Goal: Task Accomplishment & Management: Complete application form

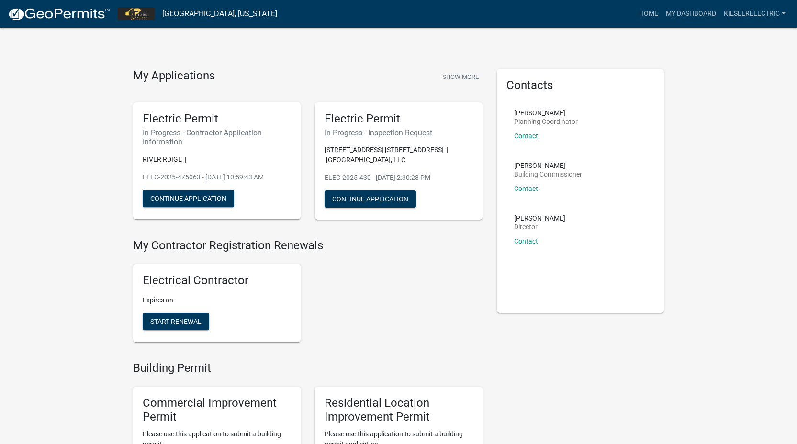
click at [447, 275] on div "Electrical Contractor Expires on Start Renewal" at bounding box center [308, 303] width 364 height 93
click at [458, 70] on button "Show More" at bounding box center [460, 77] width 44 height 16
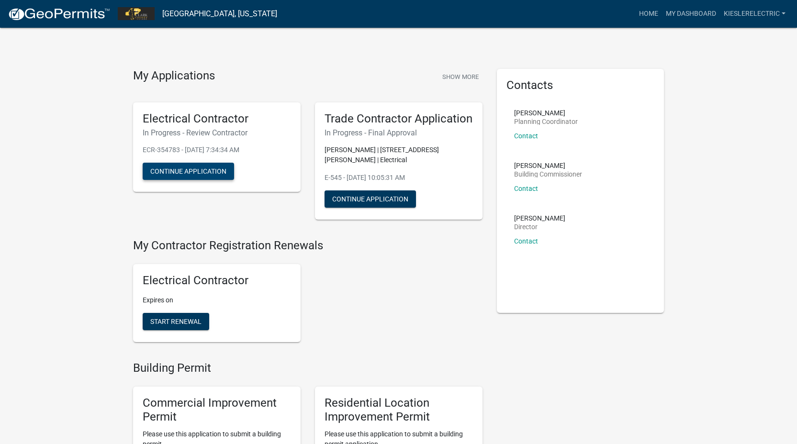
click at [191, 168] on button "Continue Application" at bounding box center [188, 171] width 91 height 17
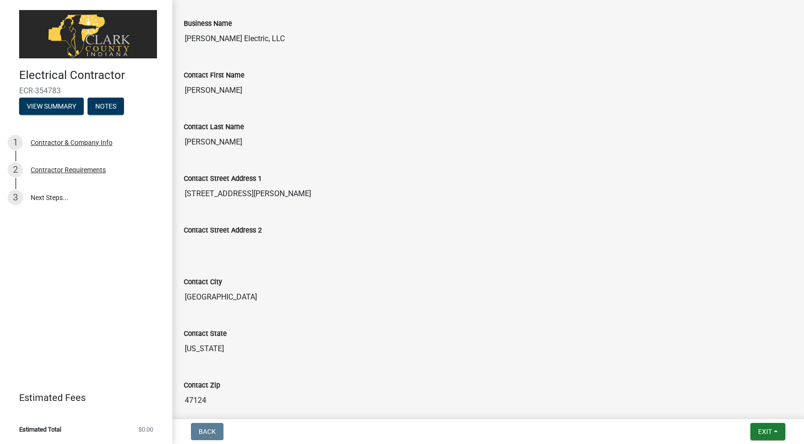
scroll to position [368, 0]
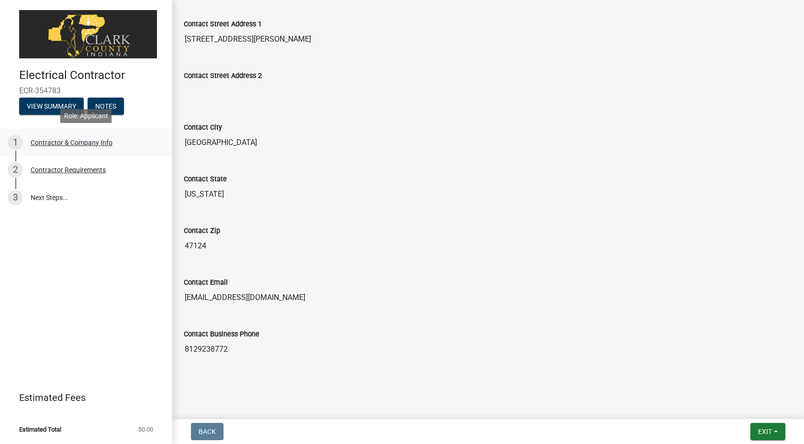
click at [81, 138] on div "1 Contractor & Company Info" at bounding box center [82, 142] width 149 height 15
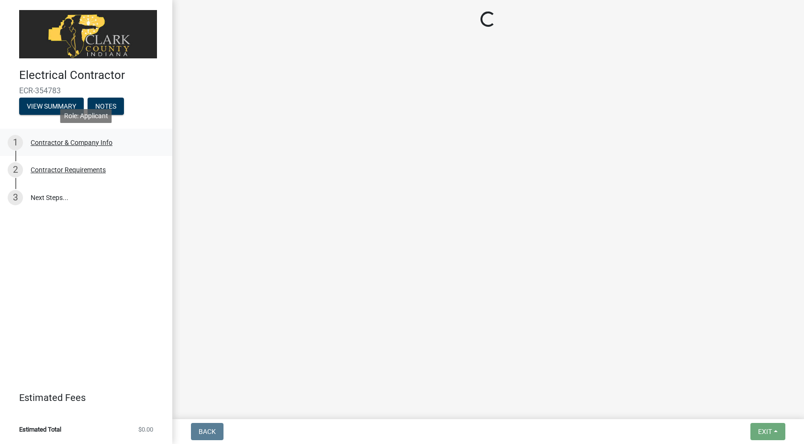
scroll to position [0, 0]
select select "IN"
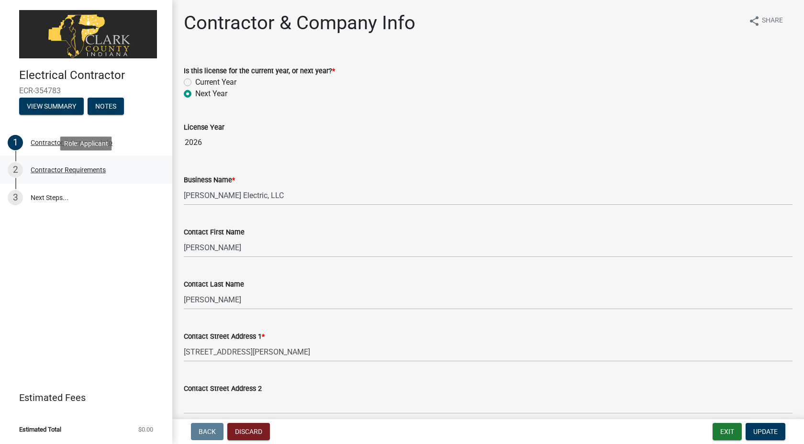
click at [81, 174] on div "2 Contractor Requirements" at bounding box center [82, 169] width 149 height 15
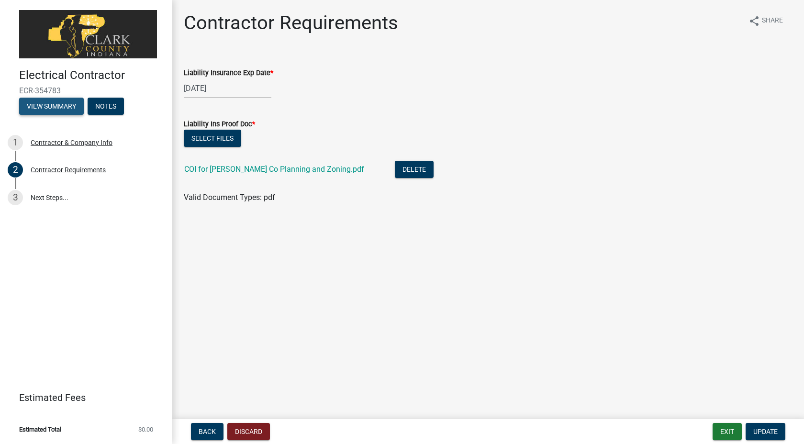
click at [65, 102] on button "View Summary" at bounding box center [51, 106] width 65 height 17
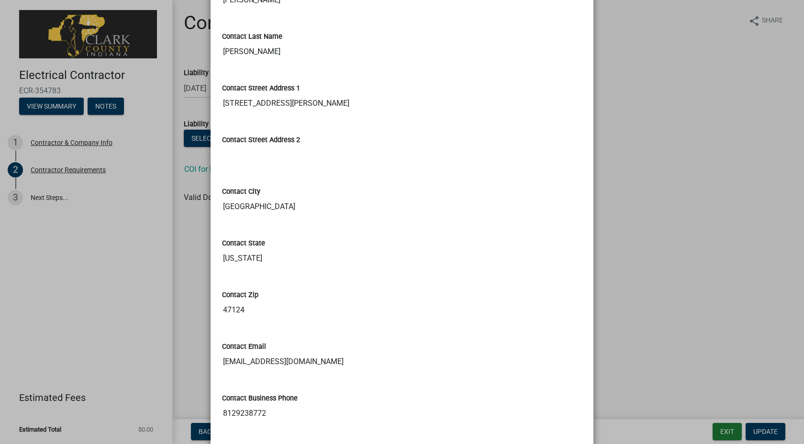
scroll to position [353, 0]
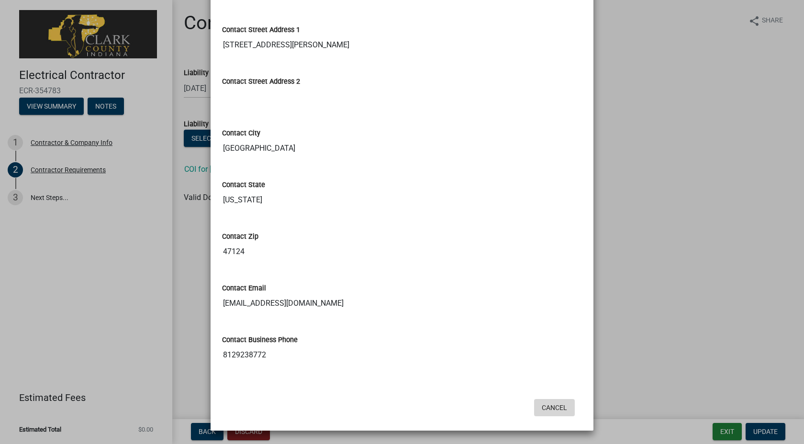
click at [547, 408] on button "Cancel" at bounding box center [554, 407] width 41 height 17
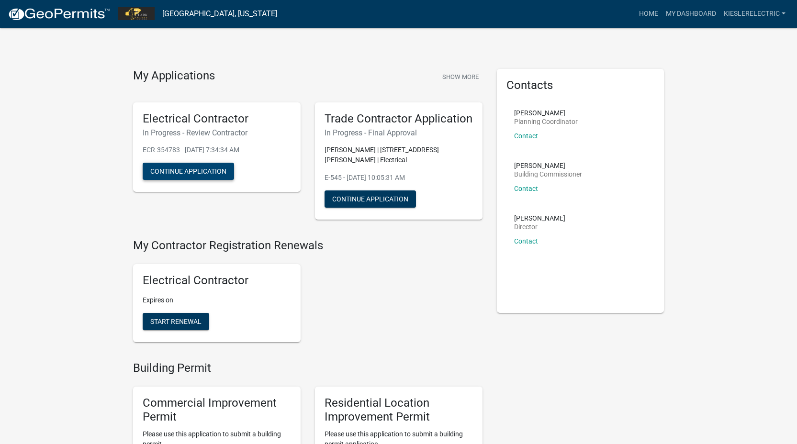
drag, startPoint x: 190, startPoint y: 171, endPoint x: 374, endPoint y: 292, distance: 220.9
click at [529, 136] on link "Contact" at bounding box center [526, 136] width 24 height 8
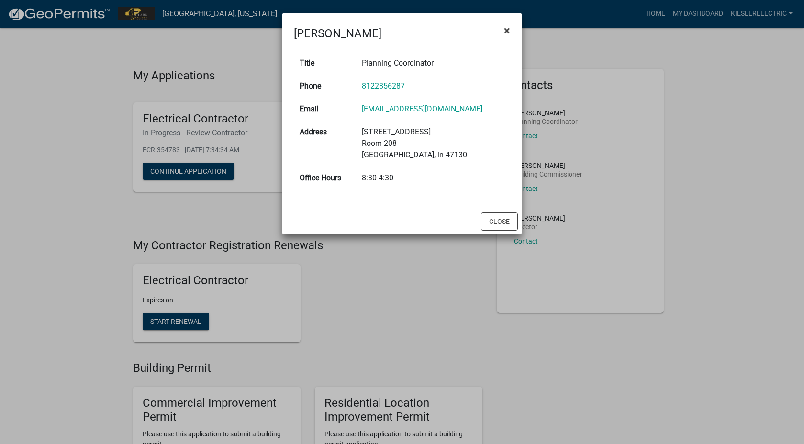
click at [506, 27] on span "×" at bounding box center [507, 30] width 6 height 13
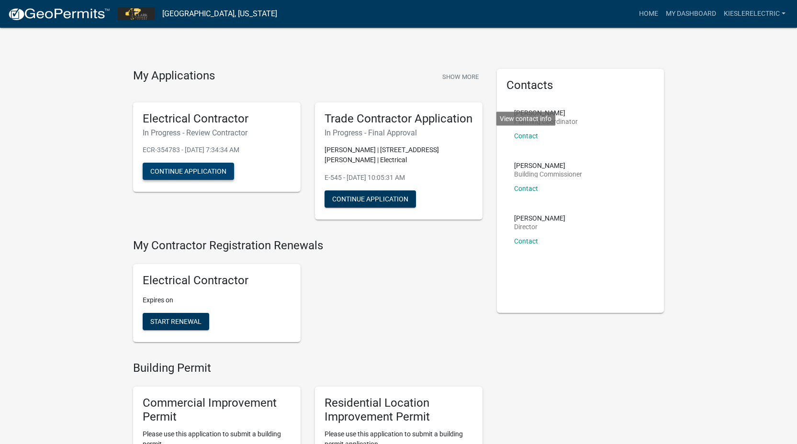
click at [168, 168] on button "Continue Application" at bounding box center [188, 171] width 91 height 17
